Goal: Information Seeking & Learning: Learn about a topic

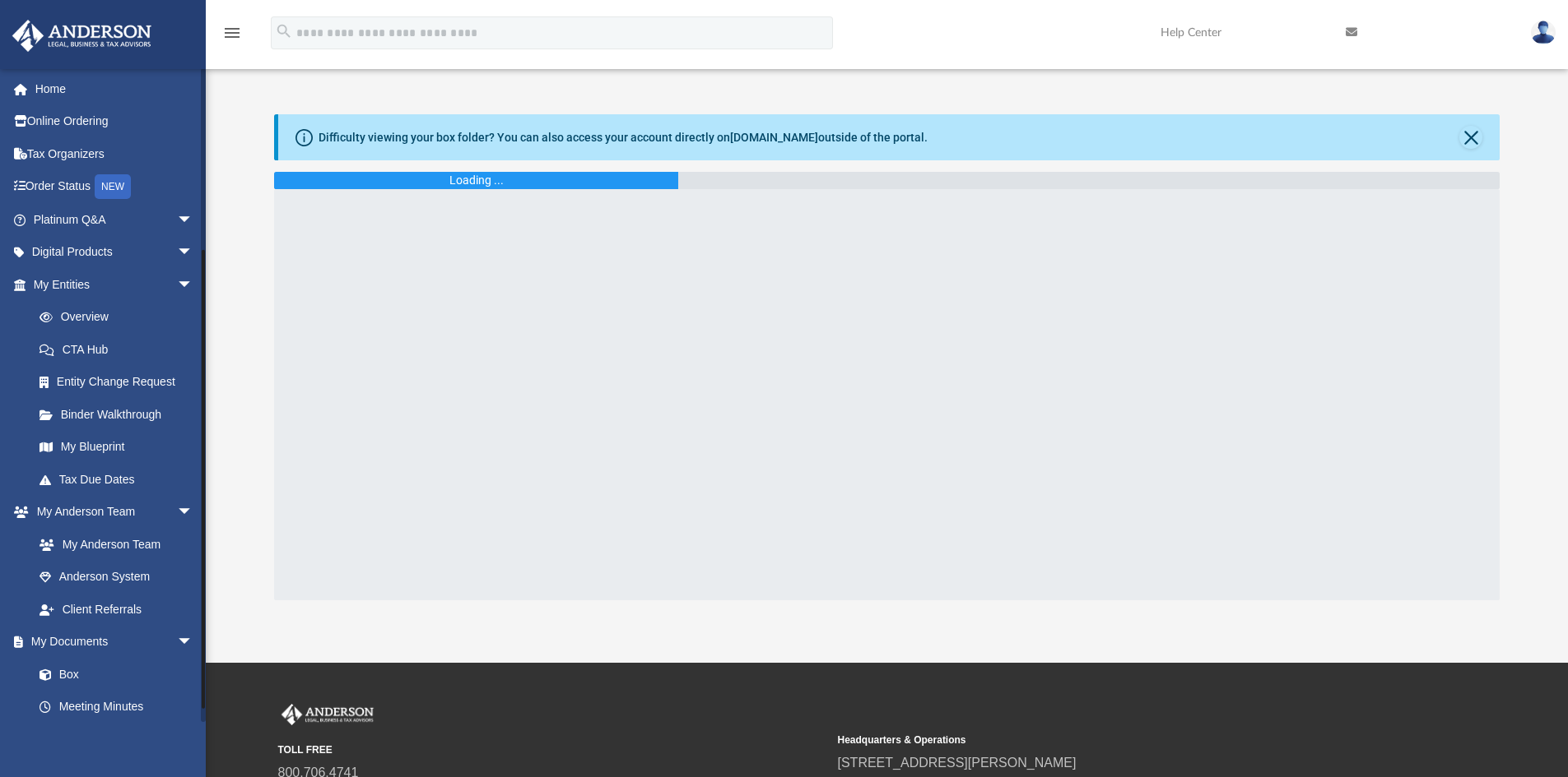
scroll to position [247, 0]
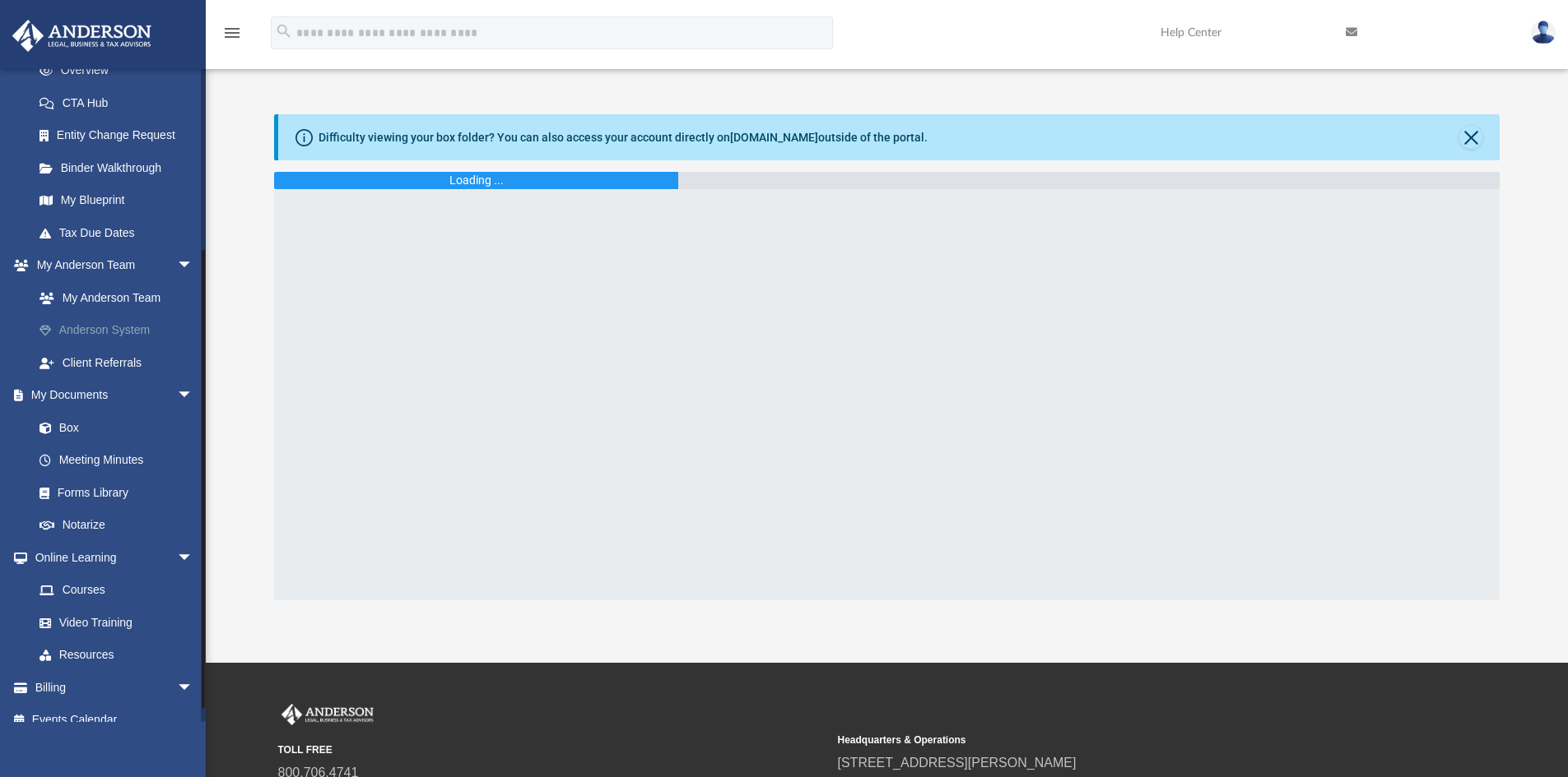
click at [106, 318] on link "Anderson System" at bounding box center [120, 331] width 195 height 33
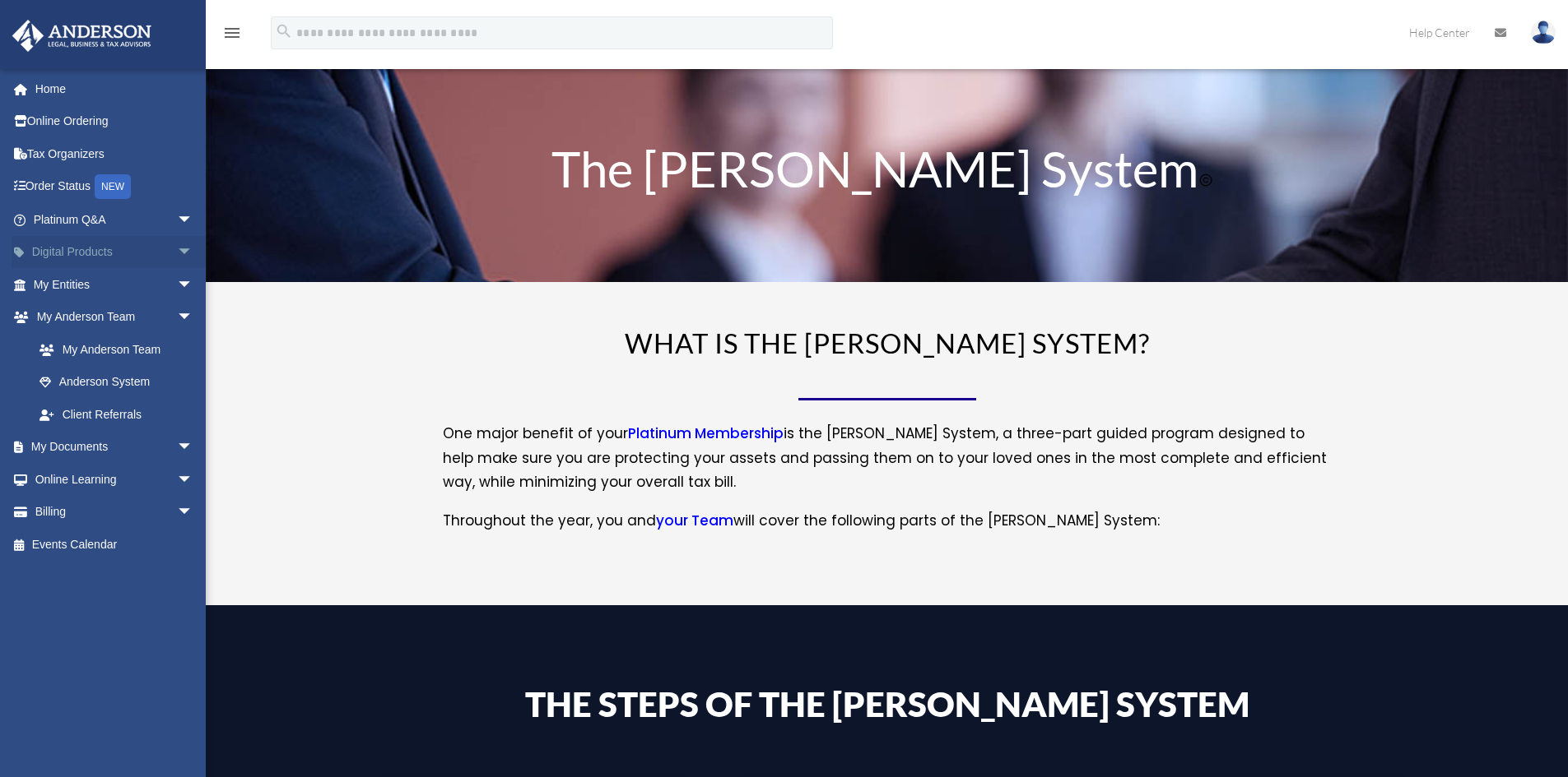
click at [177, 248] on span "arrow_drop_down" at bounding box center [193, 252] width 33 height 34
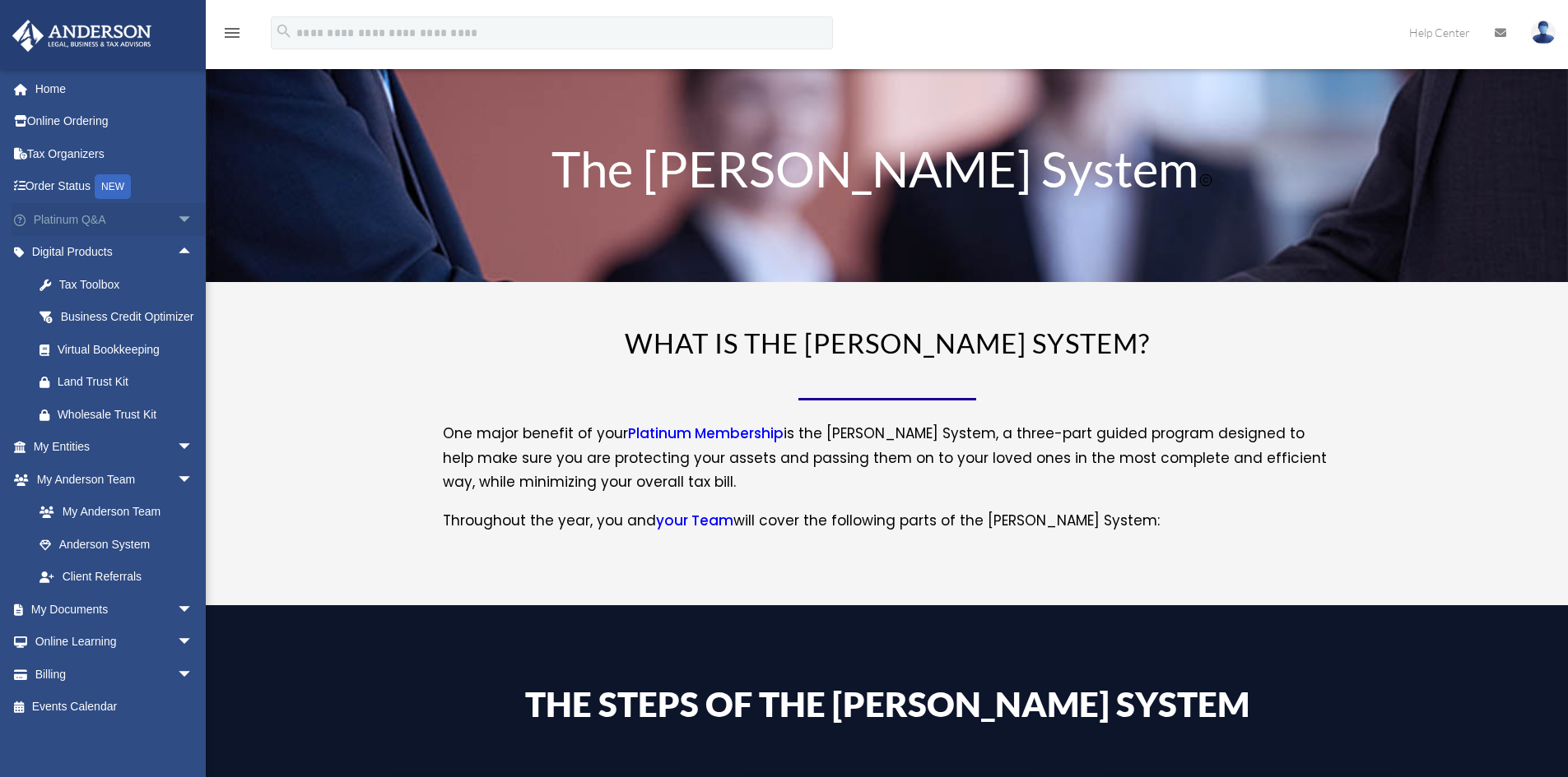
click at [109, 217] on link "Platinum Q&A arrow_drop_down" at bounding box center [115, 219] width 206 height 33
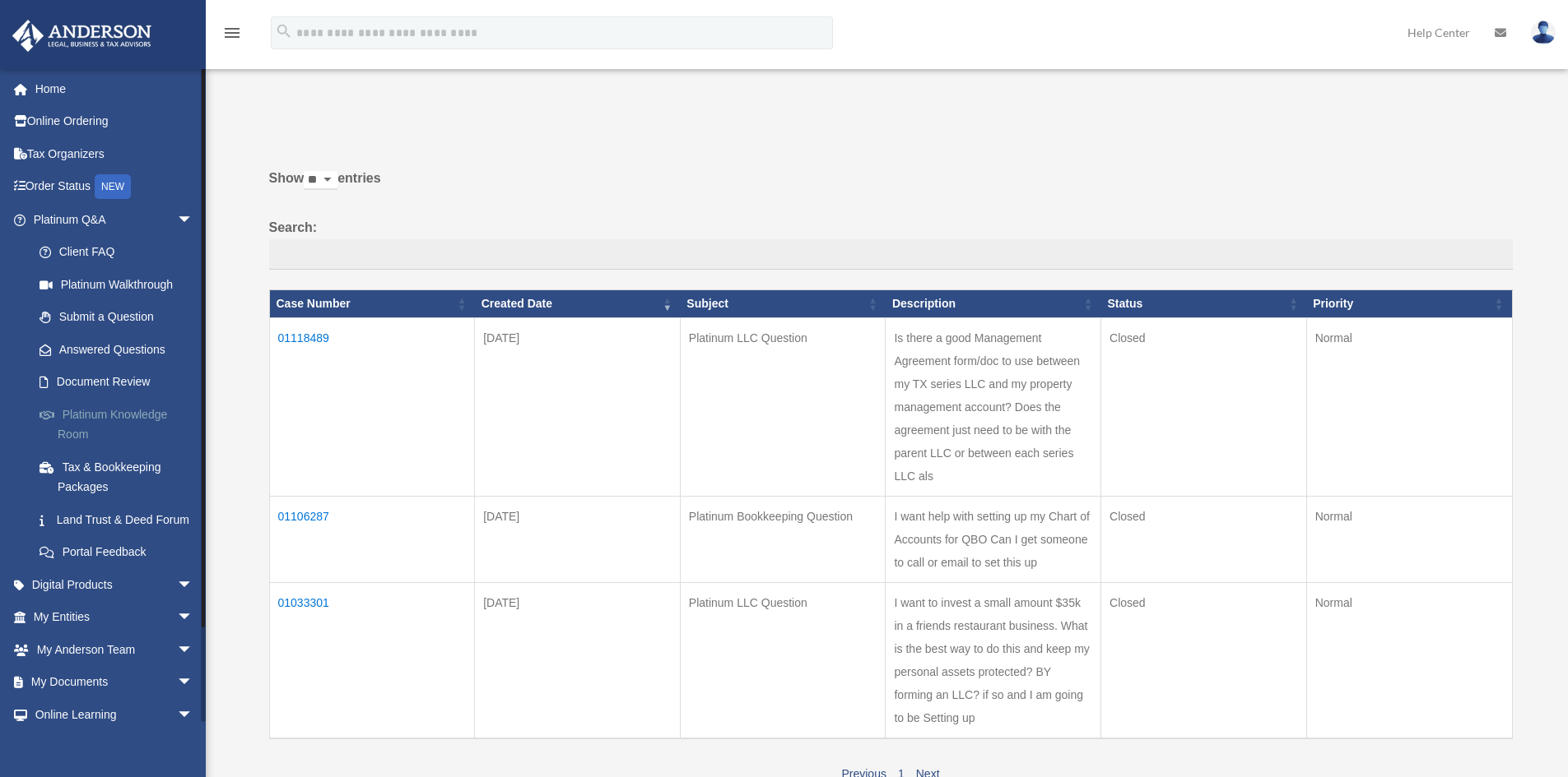
click at [125, 403] on link "Platinum Knowledge Room" at bounding box center [120, 425] width 195 height 53
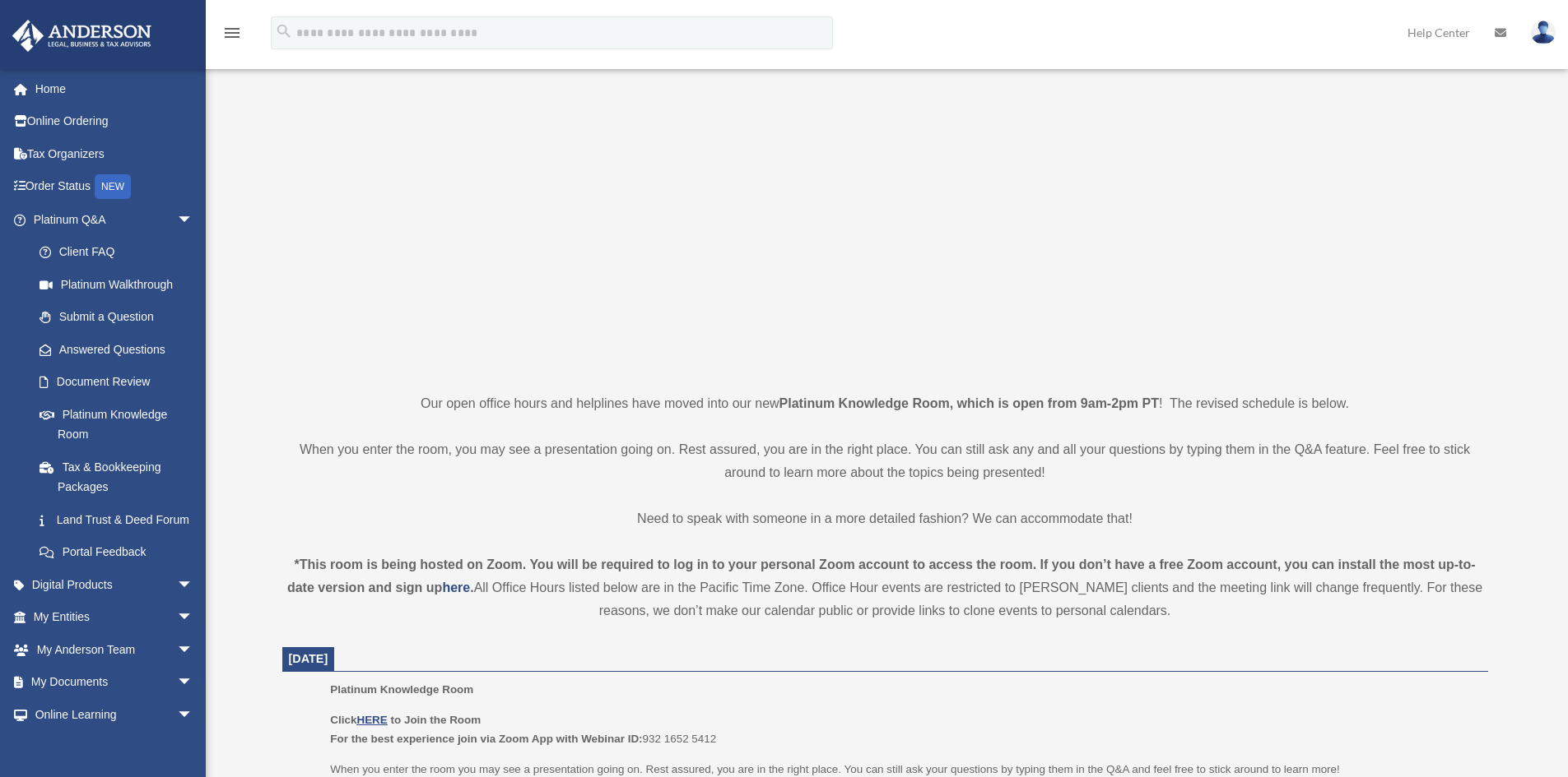
scroll to position [412, 0]
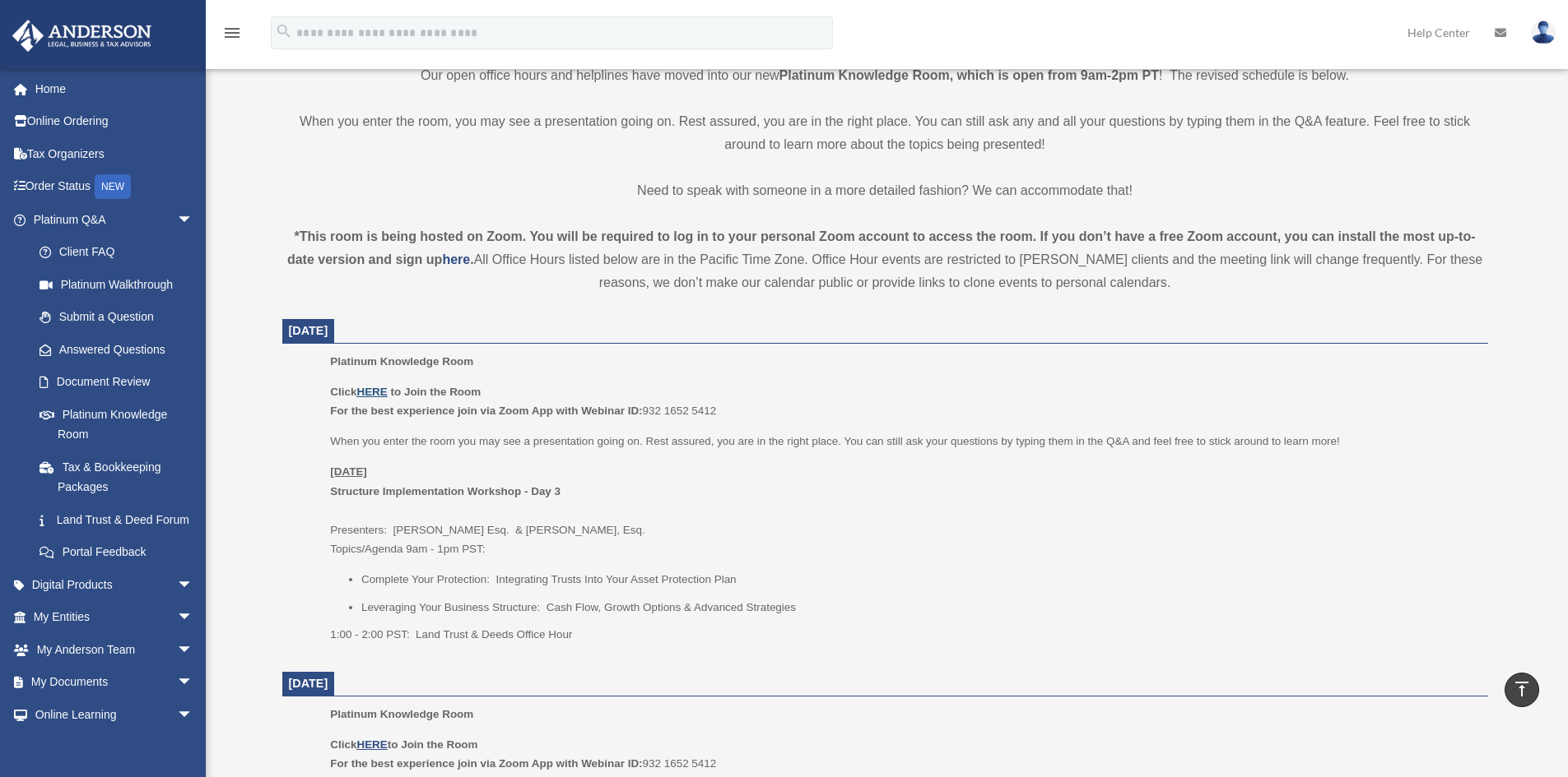
click at [380, 390] on u "HERE" at bounding box center [371, 392] width 31 height 12
